Goal: Information Seeking & Learning: Compare options

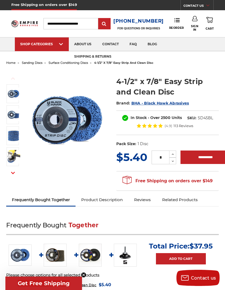
click at [64, 62] on span "surface conditioning discs" at bounding box center [67, 63] width 39 height 4
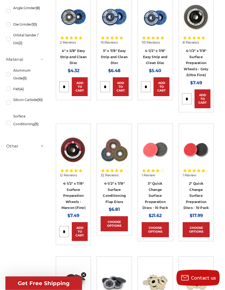
scroll to position [129, 0]
click at [74, 153] on img at bounding box center [73, 149] width 27 height 27
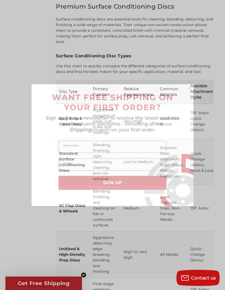
scroll to position [912, 0]
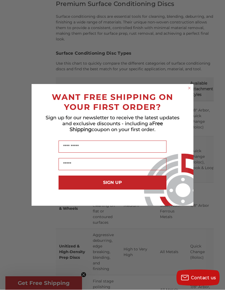
click at [187, 89] on circle "Close dialog" at bounding box center [189, 88] width 5 height 5
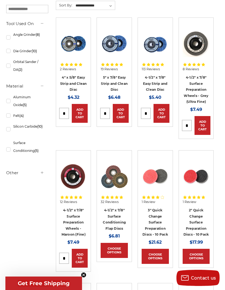
scroll to position [0, 0]
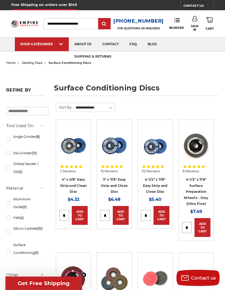
click at [69, 61] on link "shipping & returns" at bounding box center [93, 57] width 48 height 14
click at [35, 64] on span "sanding discs" at bounding box center [32, 63] width 20 height 4
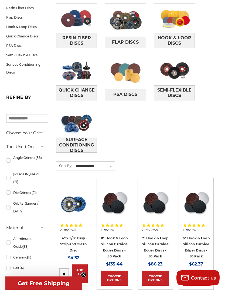
scroll to position [100, 0]
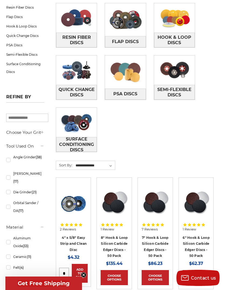
click at [10, 161] on link "Angle Grinder (38)" at bounding box center [25, 159] width 38 height 15
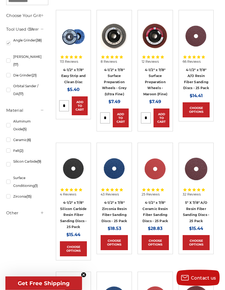
scroll to position [233, 0]
click at [16, 216] on h5 "Other" at bounding box center [25, 213] width 38 height 6
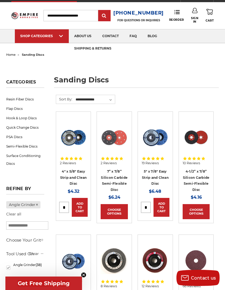
scroll to position [8, 0]
click at [13, 109] on link "Flap Discs" at bounding box center [25, 108] width 38 height 9
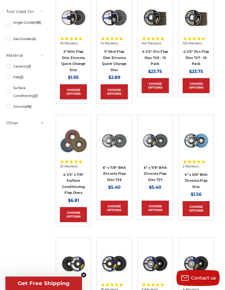
scroll to position [127, 0]
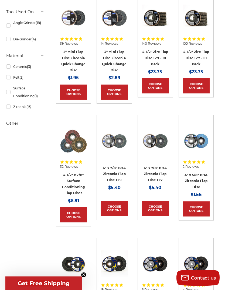
click at [64, 167] on span "32 Reviews" at bounding box center [69, 166] width 18 height 3
click at [71, 136] on img at bounding box center [73, 141] width 27 height 26
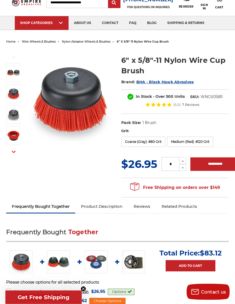
scroll to position [24, 0]
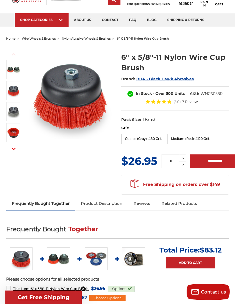
click at [96, 256] on img at bounding box center [96, 258] width 23 height 23
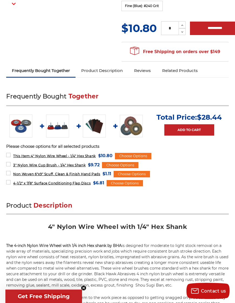
scroll to position [169, 0]
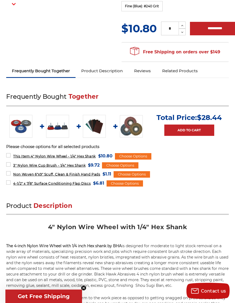
click at [132, 126] on img at bounding box center [131, 126] width 23 height 22
